Goal: Information Seeking & Learning: Learn about a topic

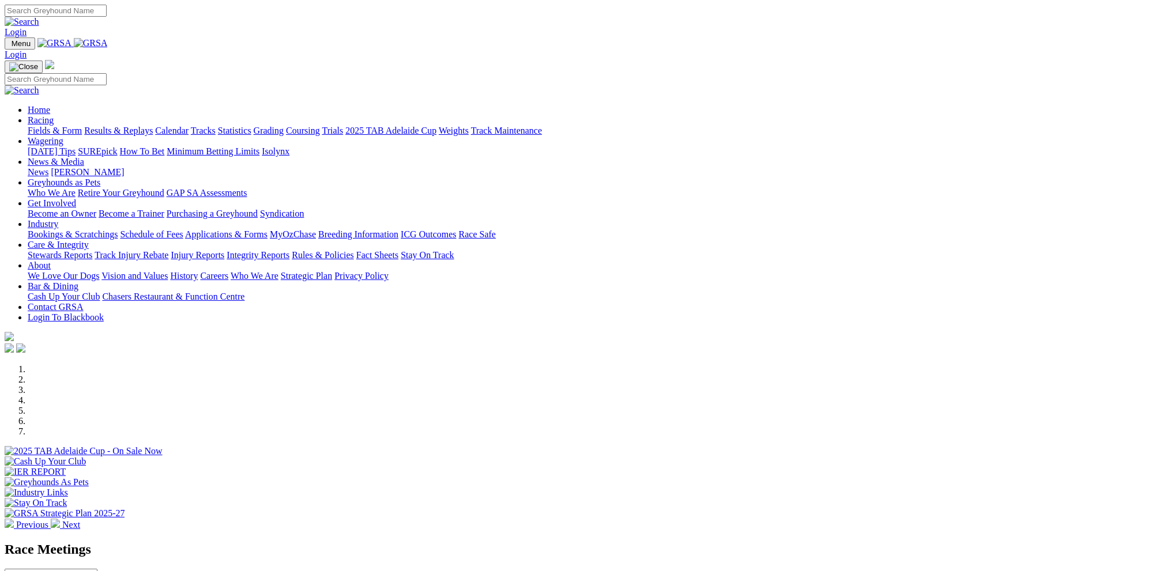
click at [60, 519] on img at bounding box center [55, 523] width 9 height 9
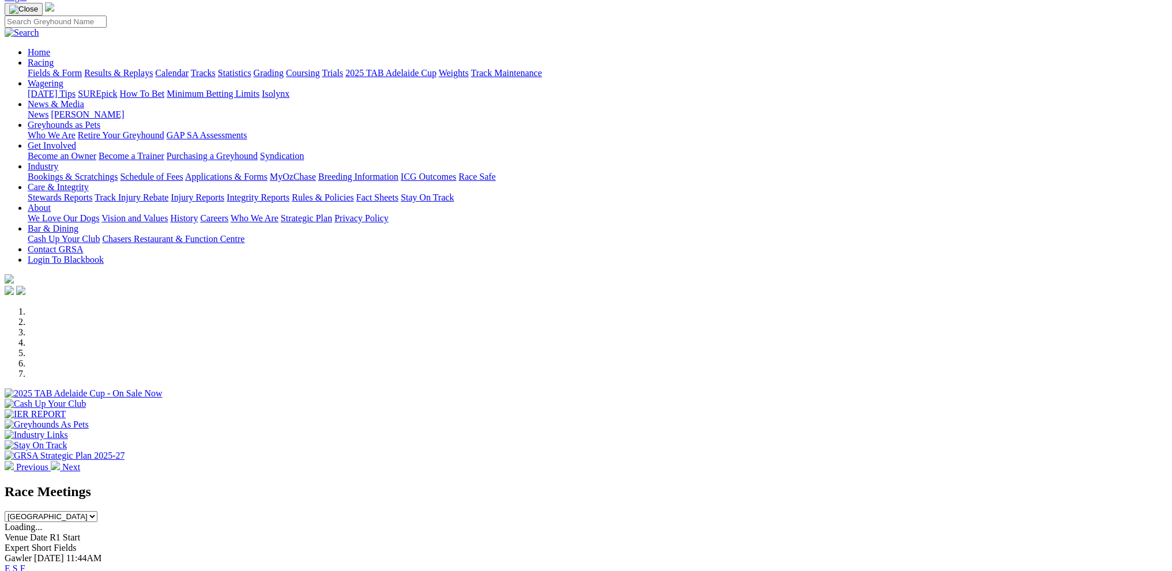
scroll to position [173, 0]
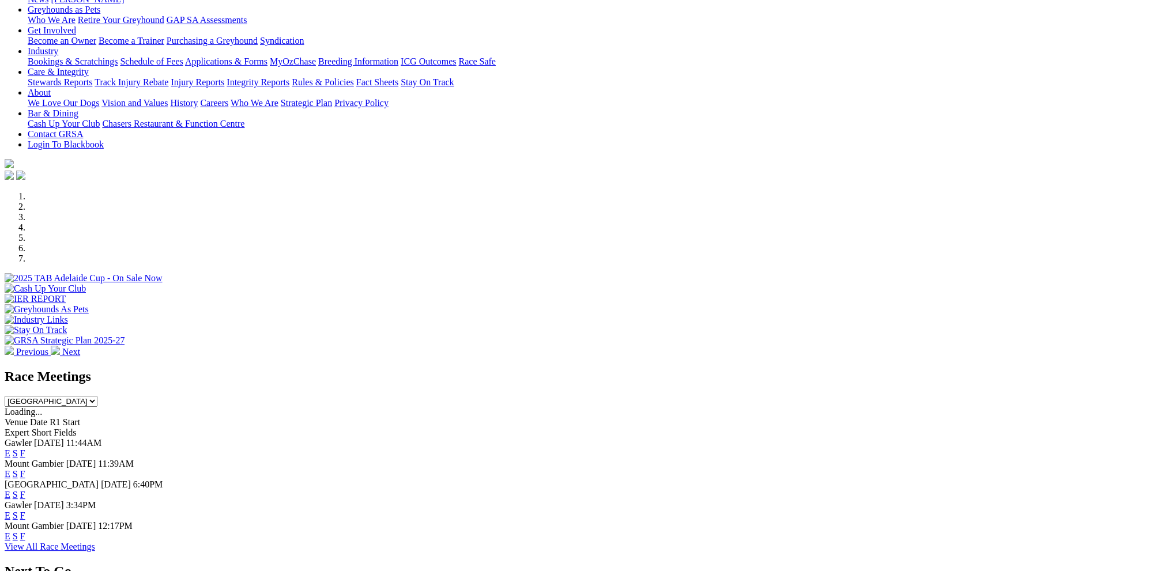
click at [99, 480] on span "[GEOGRAPHIC_DATA]" at bounding box center [52, 485] width 94 height 10
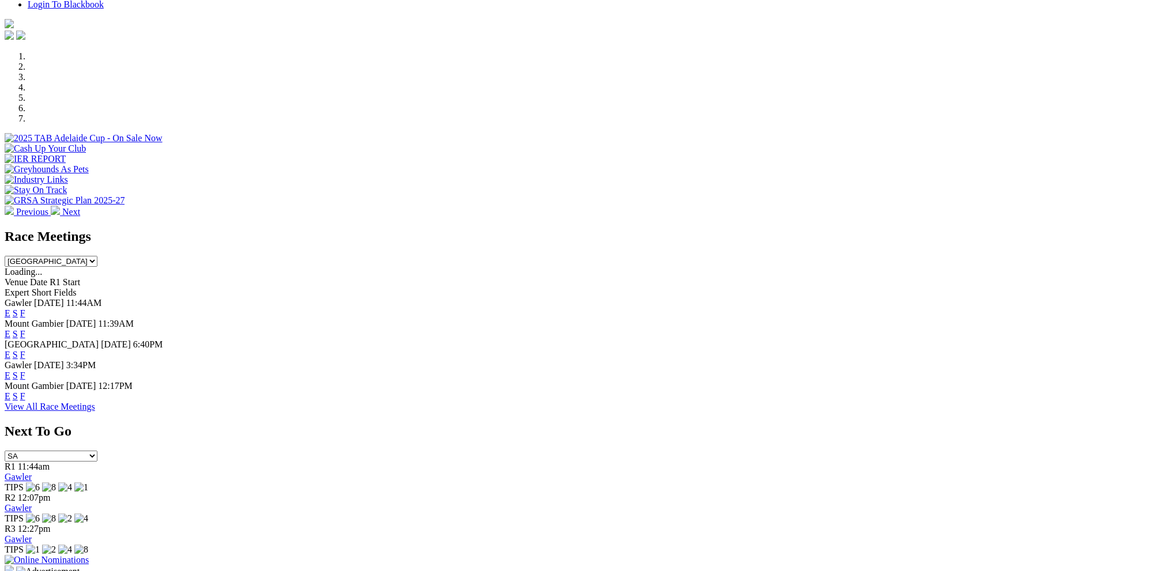
scroll to position [288, 0]
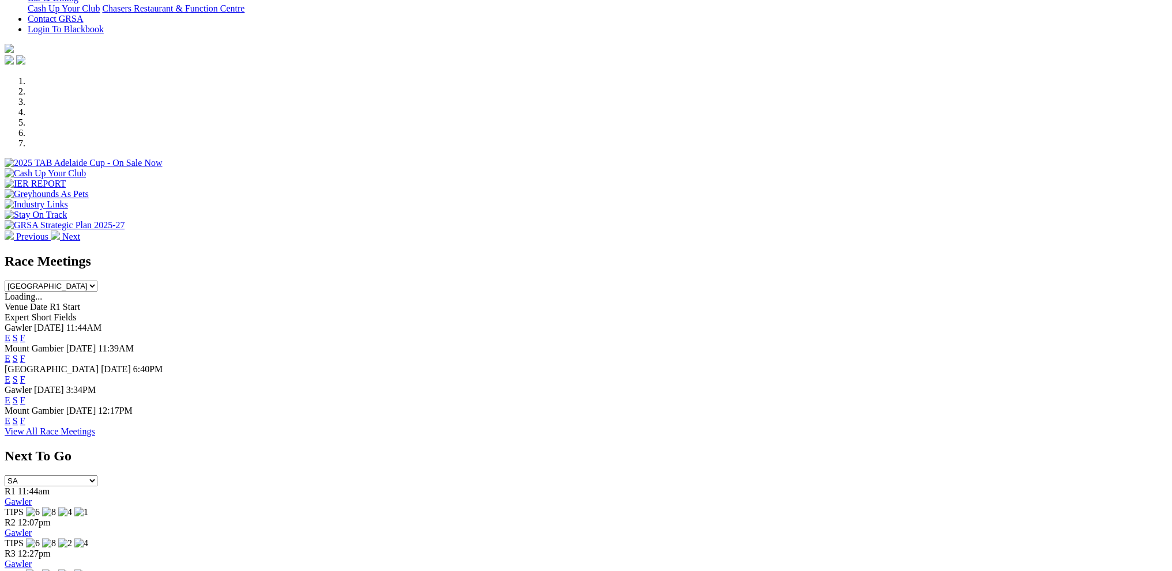
click at [10, 375] on link "E" at bounding box center [8, 380] width 6 height 10
